Goal: Task Accomplishment & Management: Use online tool/utility

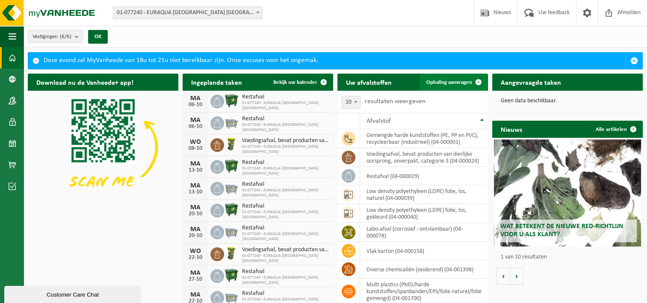
click at [465, 77] on link "Ophaling aanvragen" at bounding box center [453, 82] width 68 height 17
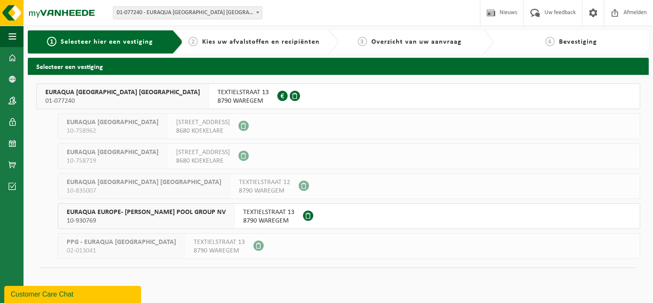
click at [218, 103] on span "8790 WAREGEM" at bounding box center [243, 101] width 51 height 9
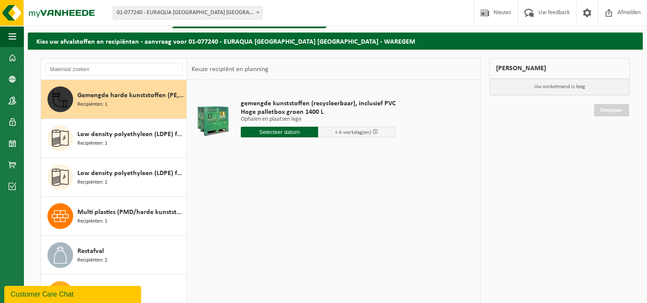
scroll to position [27, 0]
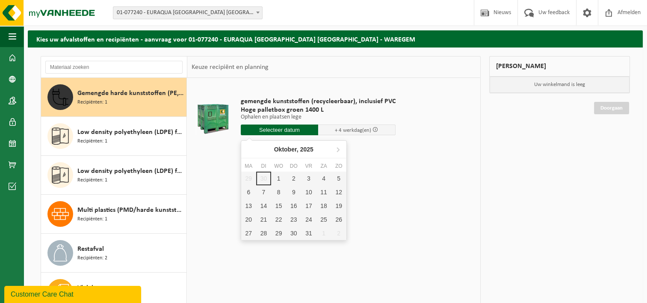
click at [291, 131] on input "text" at bounding box center [279, 129] width 77 height 11
click at [274, 181] on div "1" at bounding box center [278, 178] width 15 height 14
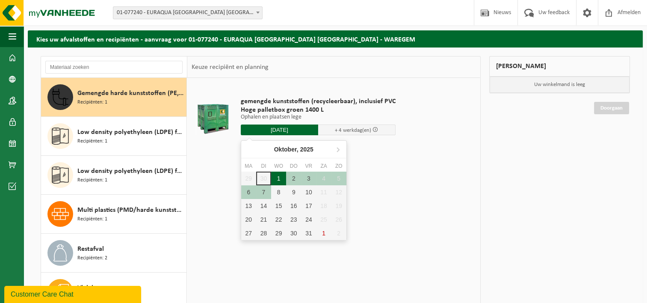
type input "Van 2025-10-01"
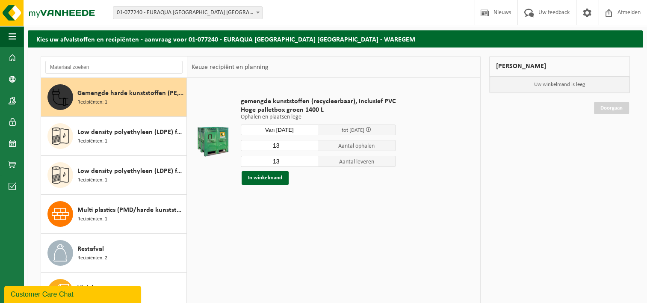
drag, startPoint x: 294, startPoint y: 146, endPoint x: 261, endPoint y: 147, distance: 33.4
click at [261, 147] on input "13" at bounding box center [279, 145] width 77 height 11
type input "10"
drag, startPoint x: 287, startPoint y: 159, endPoint x: 261, endPoint y: 157, distance: 26.5
click at [261, 157] on input "13" at bounding box center [279, 161] width 77 height 11
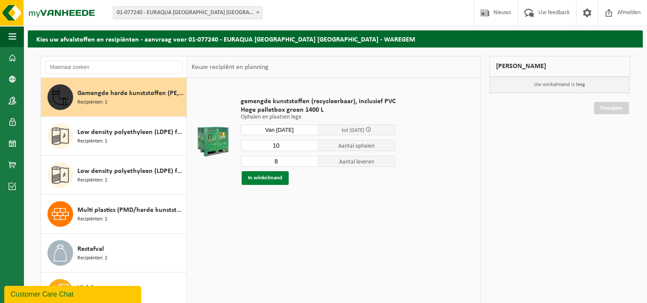
type input "8"
click at [273, 177] on button "In winkelmand" at bounding box center [264, 178] width 47 height 14
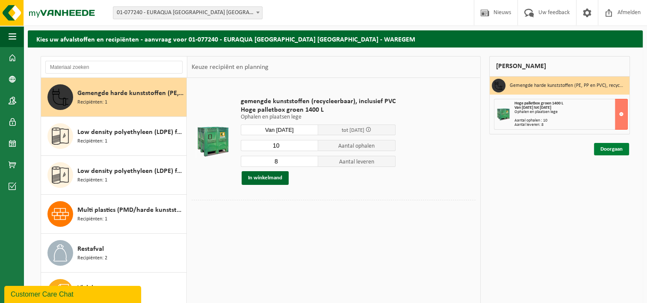
click at [617, 148] on link "Doorgaan" at bounding box center [611, 149] width 35 height 12
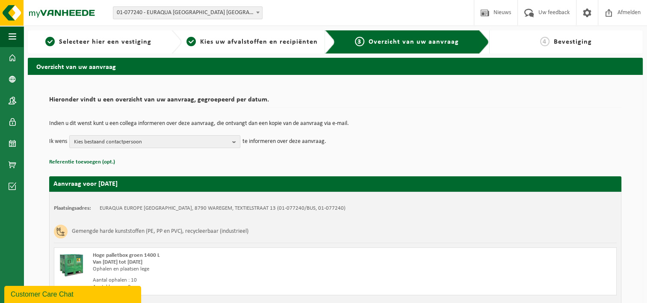
scroll to position [70, 0]
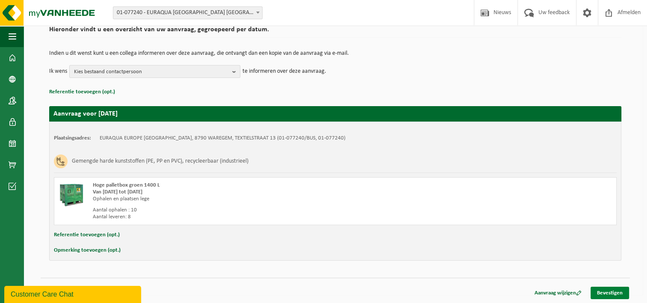
click at [608, 292] on link "Bevestigen" at bounding box center [609, 292] width 38 height 12
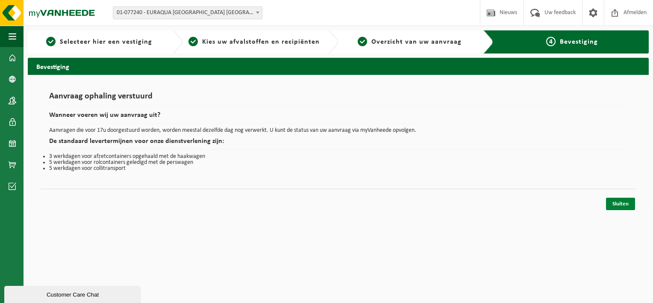
click at [622, 205] on link "Sluiten" at bounding box center [620, 203] width 29 height 12
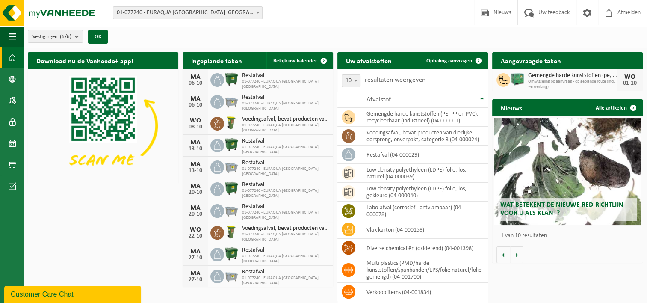
click at [569, 79] on span "Omwisseling op aanvraag - op geplande route (incl. verwerking)" at bounding box center [572, 84] width 89 height 10
